Goal: Task Accomplishment & Management: Manage account settings

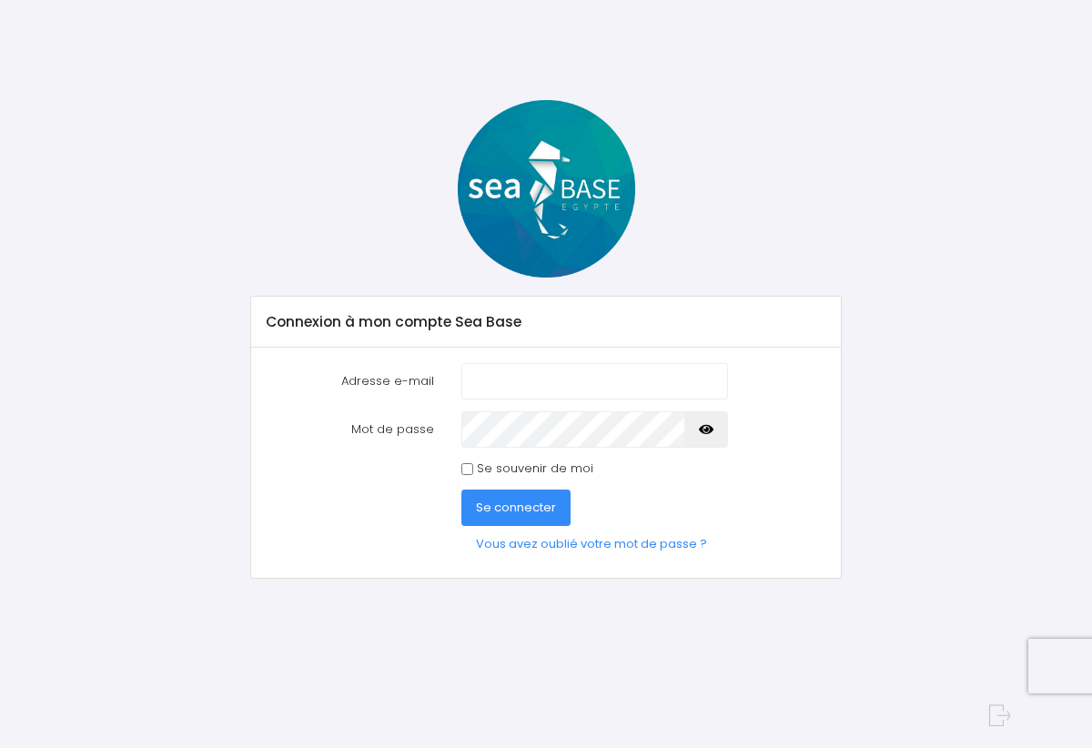
type input "nico.barroquin@orange.fr"
click at [469, 469] on input "Se souvenir de moi" at bounding box center [467, 469] width 12 height 12
checkbox input "true"
click at [706, 429] on icon "button" at bounding box center [706, 429] width 15 height 0
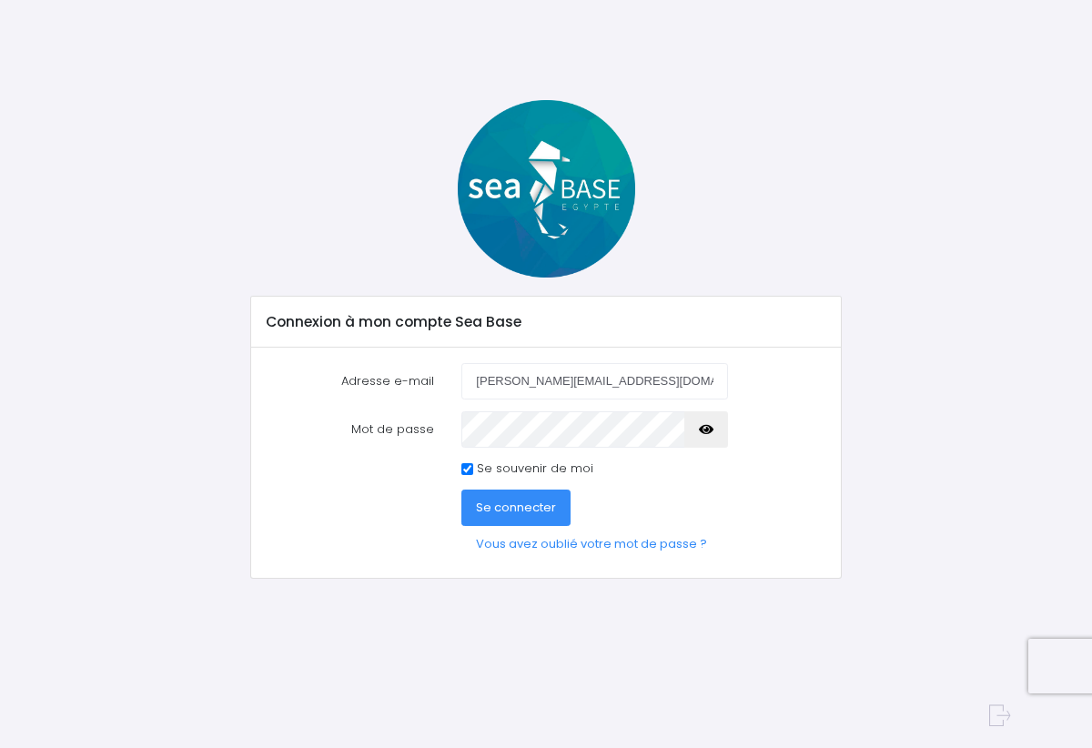
click at [504, 510] on span "Se connecter" at bounding box center [516, 507] width 80 height 17
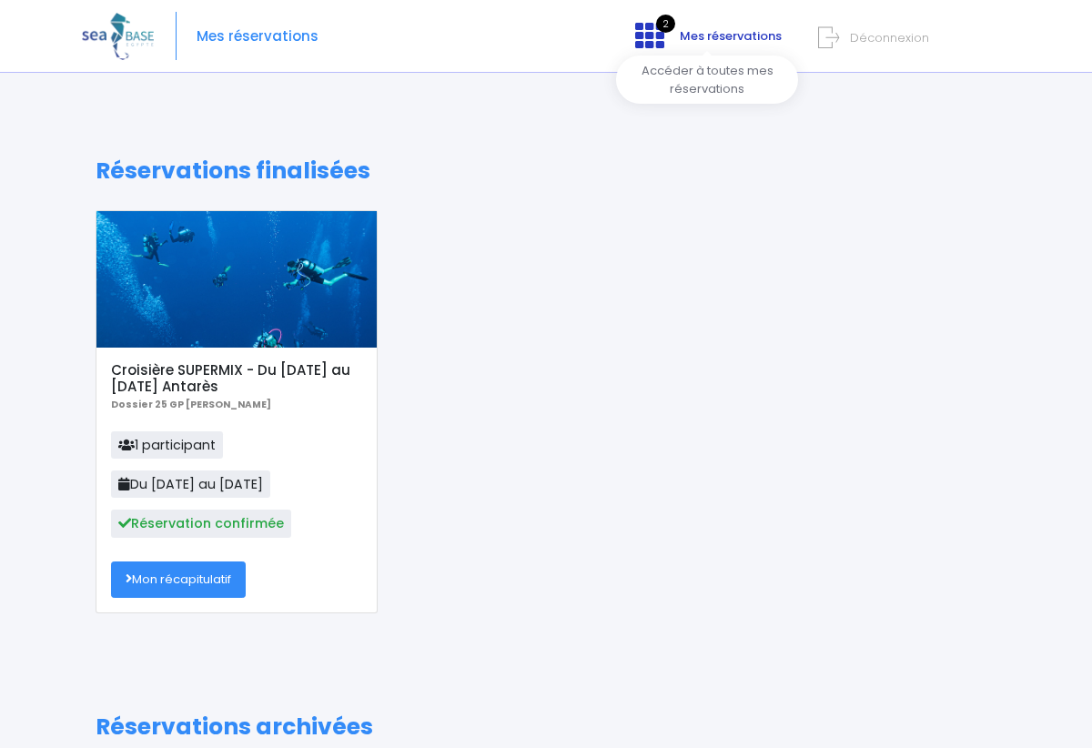
click at [683, 35] on span "Mes réservations" at bounding box center [731, 35] width 102 height 17
click at [851, 36] on span "Déconnexion" at bounding box center [889, 37] width 79 height 17
